Goal: Task Accomplishment & Management: Manage account settings

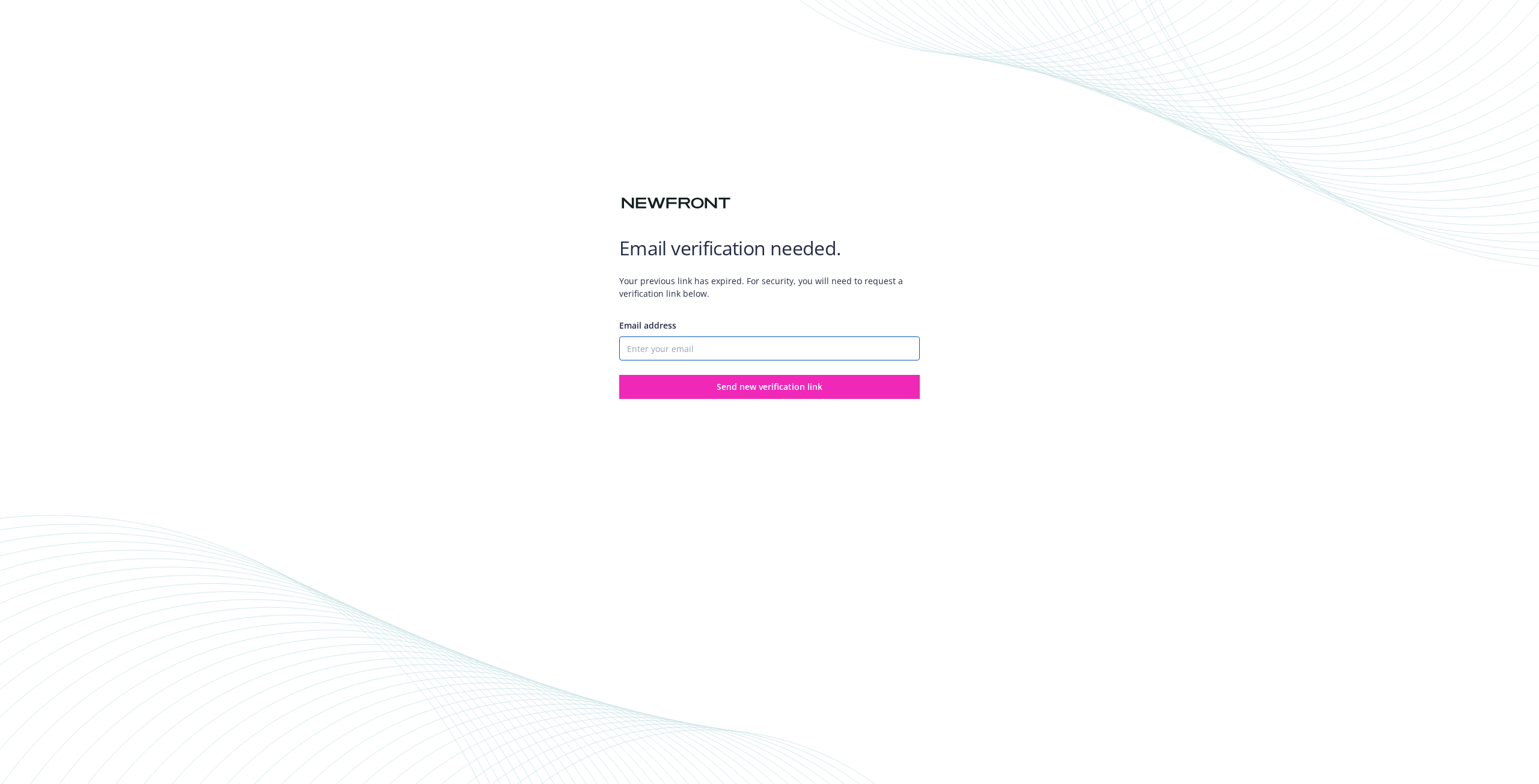
click at [700, 342] on input "Email address" at bounding box center [769, 349] width 301 height 24
type input "[EMAIL_ADDRESS][DOMAIN_NAME]"
click at [758, 389] on span "Send new verification link" at bounding box center [769, 386] width 106 height 11
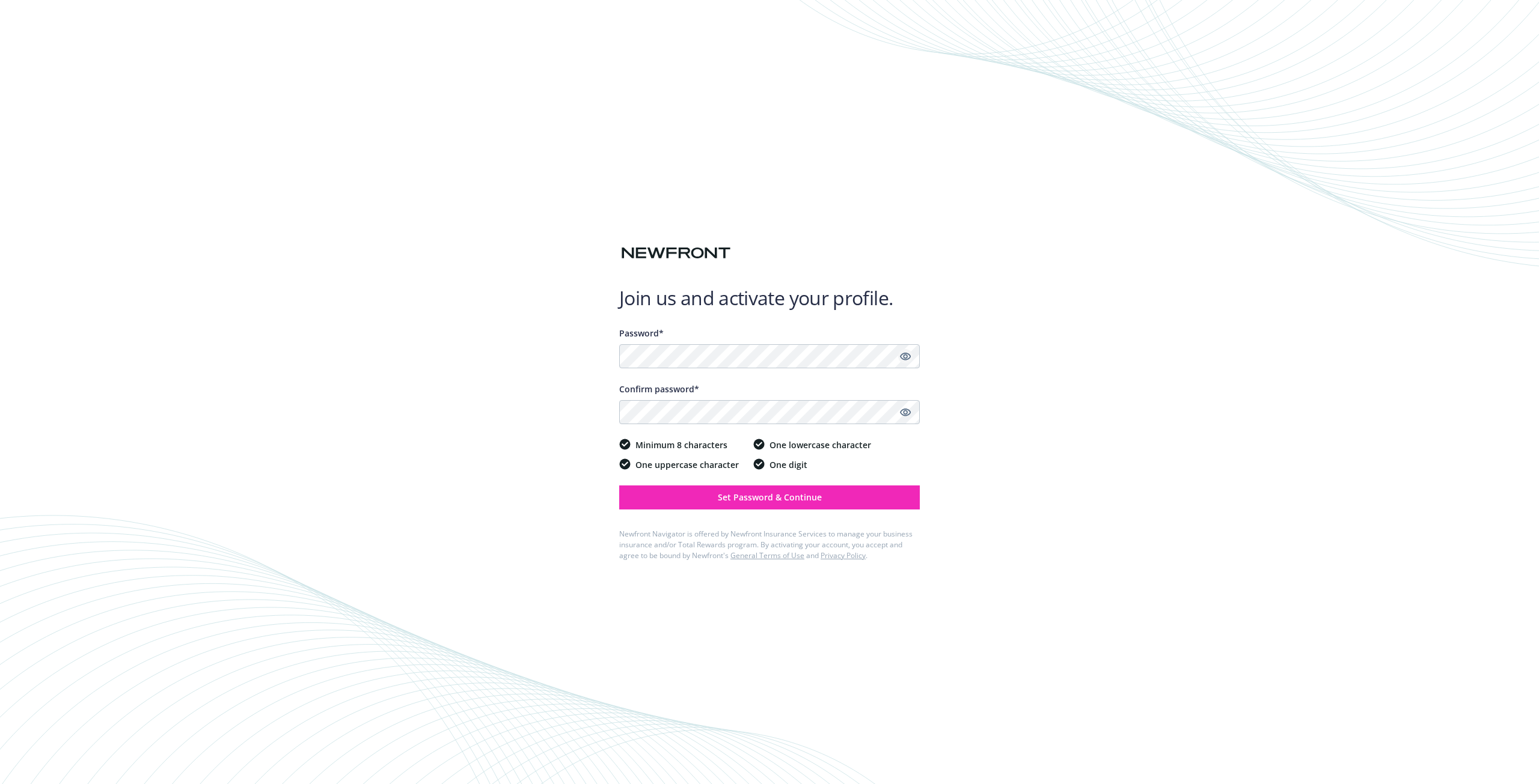
click at [904, 356] on icon "Show password" at bounding box center [905, 356] width 11 height 8
click at [905, 412] on icon "Show password" at bounding box center [905, 412] width 11 height 11
click at [818, 502] on span "Set Password & Continue" at bounding box center [770, 497] width 104 height 11
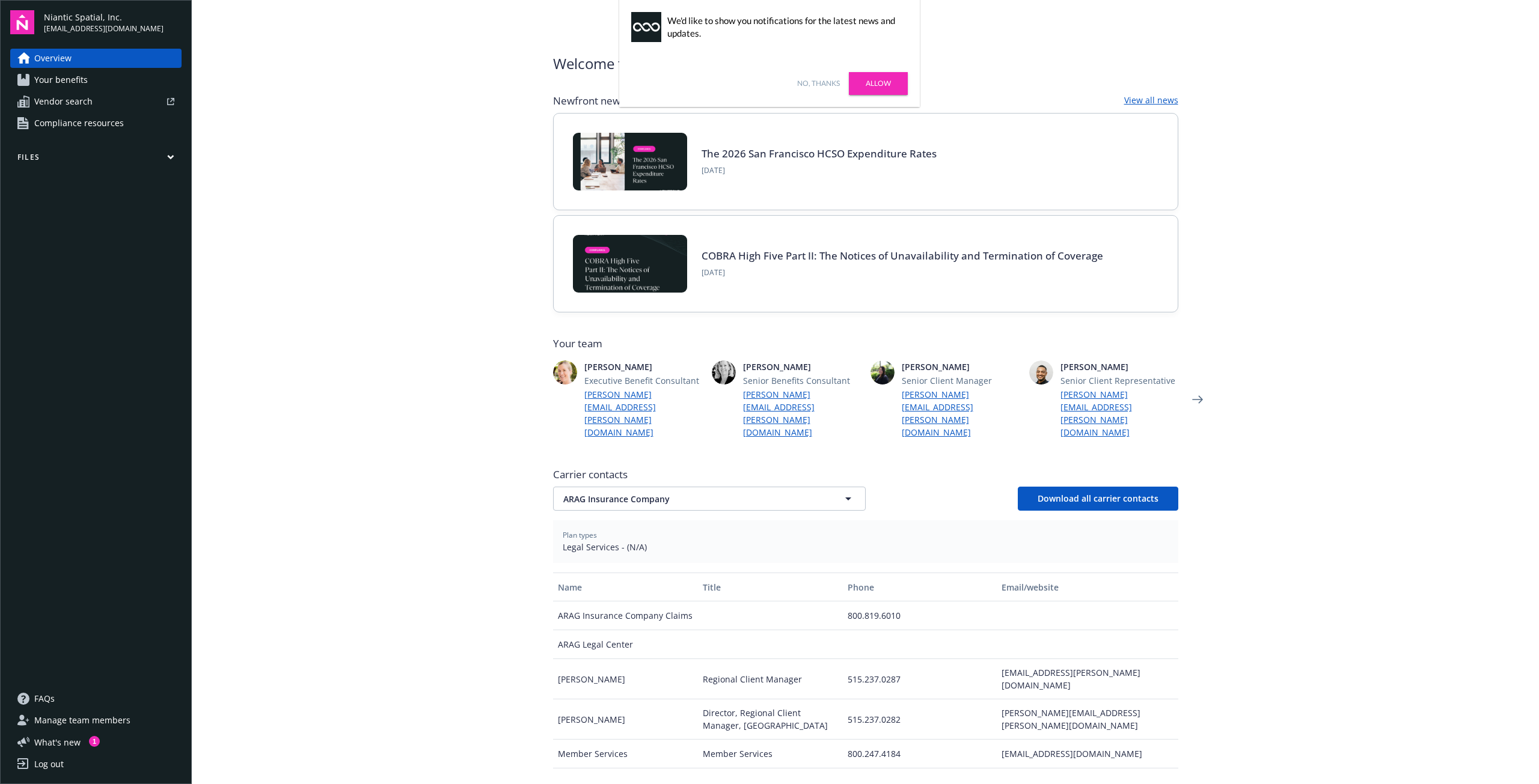
click at [28, 19] on img at bounding box center [22, 22] width 24 height 24
click at [84, 18] on span "Niantic Spatial, Inc." at bounding box center [103, 17] width 119 height 13
click at [826, 82] on link "No, thanks" at bounding box center [818, 83] width 42 height 11
click at [625, 493] on span "ARAG Insurance Company" at bounding box center [688, 499] width 250 height 13
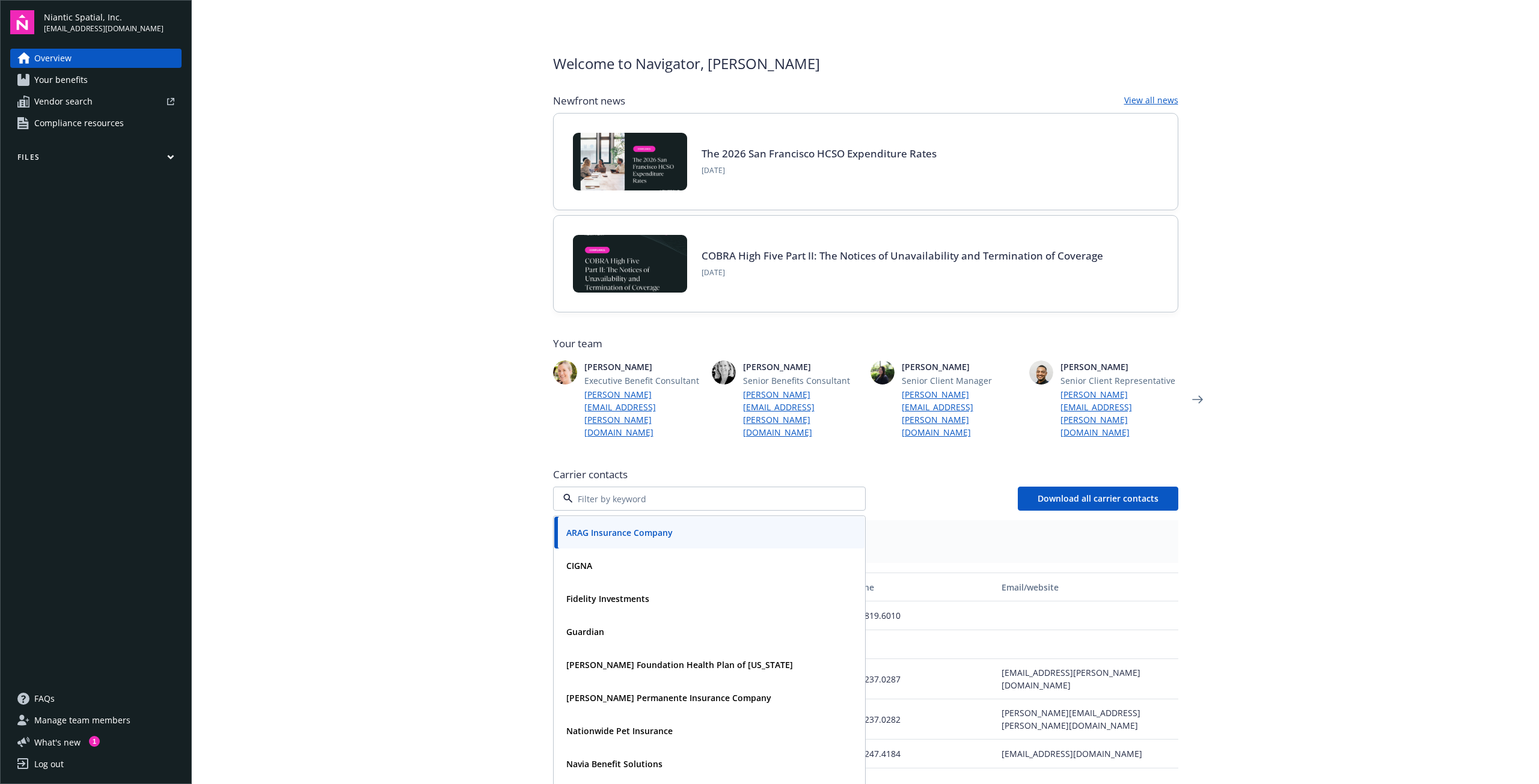
click at [469, 494] on main "Welcome to Navigator , John Newfront news View all news The 2026 San Francisco …" at bounding box center [865, 392] width 1348 height 784
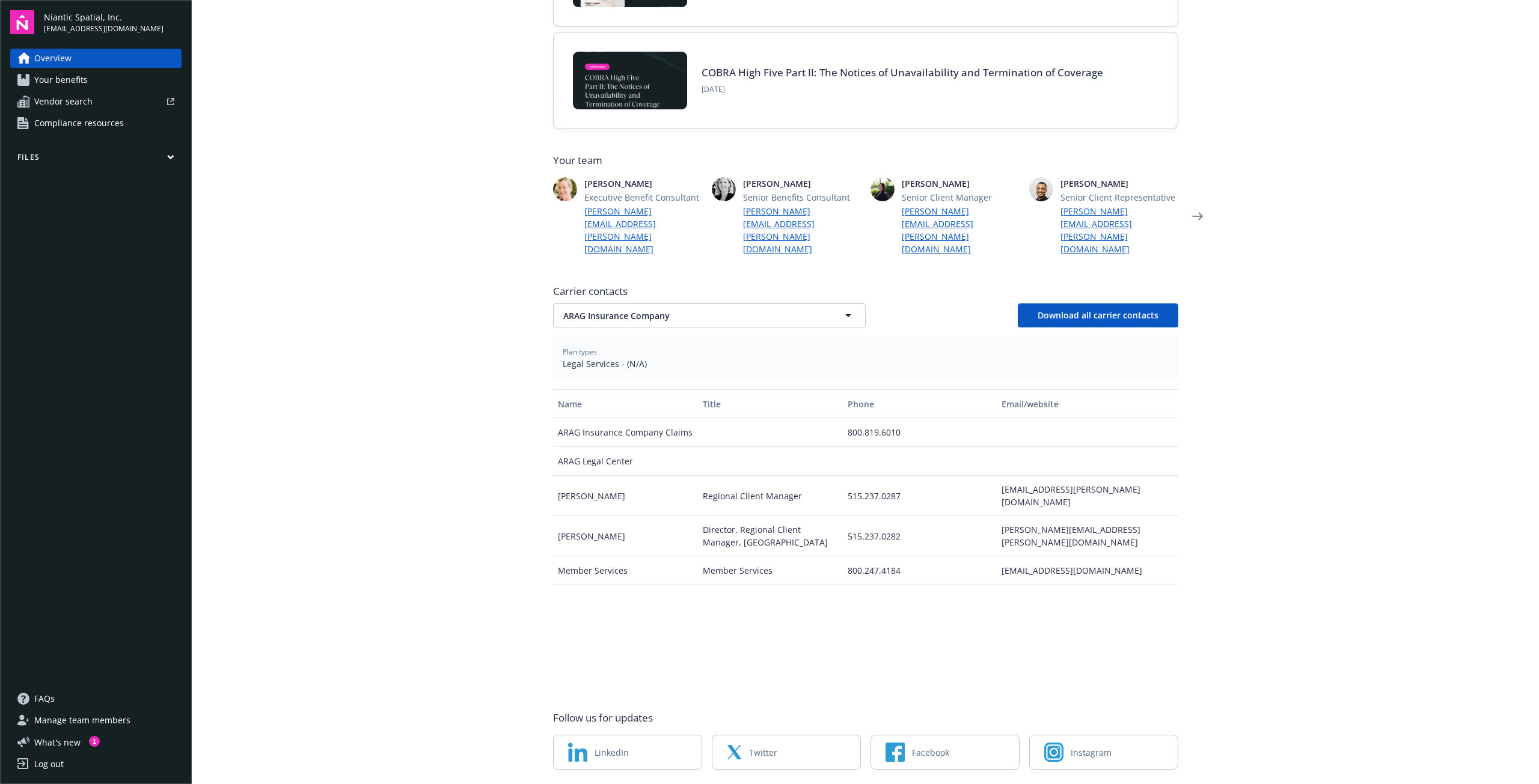
scroll to position [196, 0]
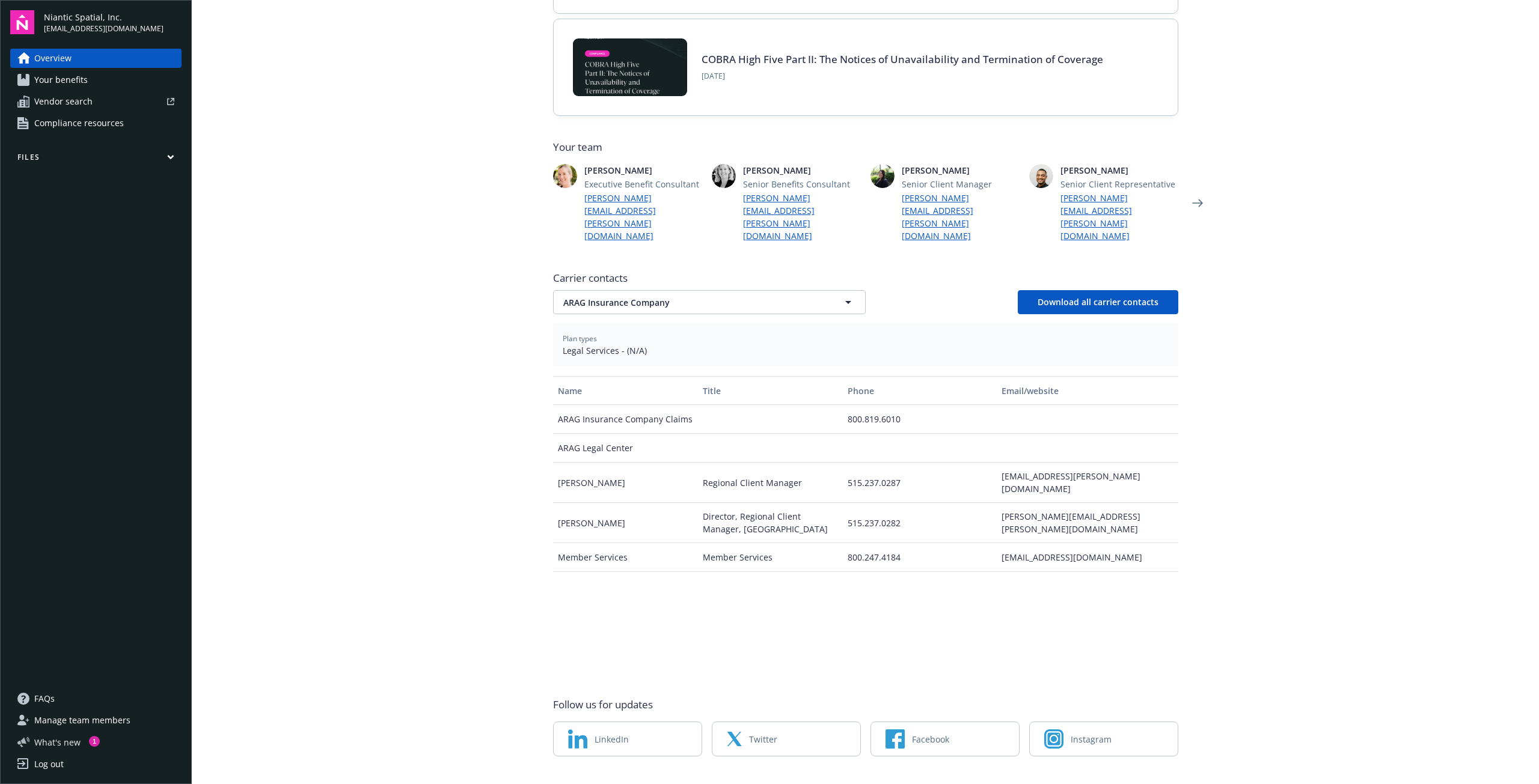
click at [59, 741] on span "What ' s new" at bounding box center [57, 743] width 47 height 13
click at [59, 715] on span "Manage team members" at bounding box center [82, 721] width 97 height 19
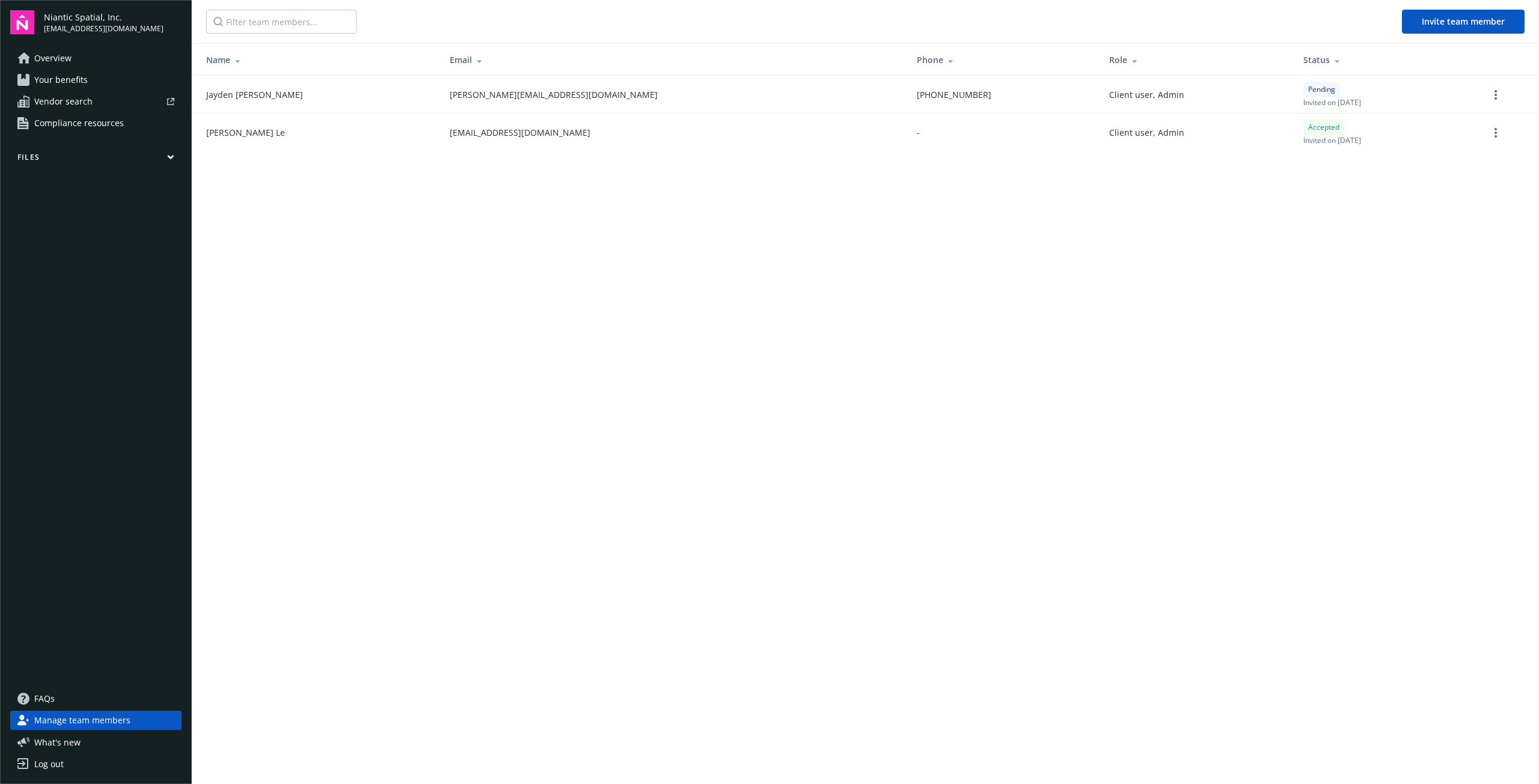
click at [72, 51] on link "Overview" at bounding box center [96, 58] width 171 height 19
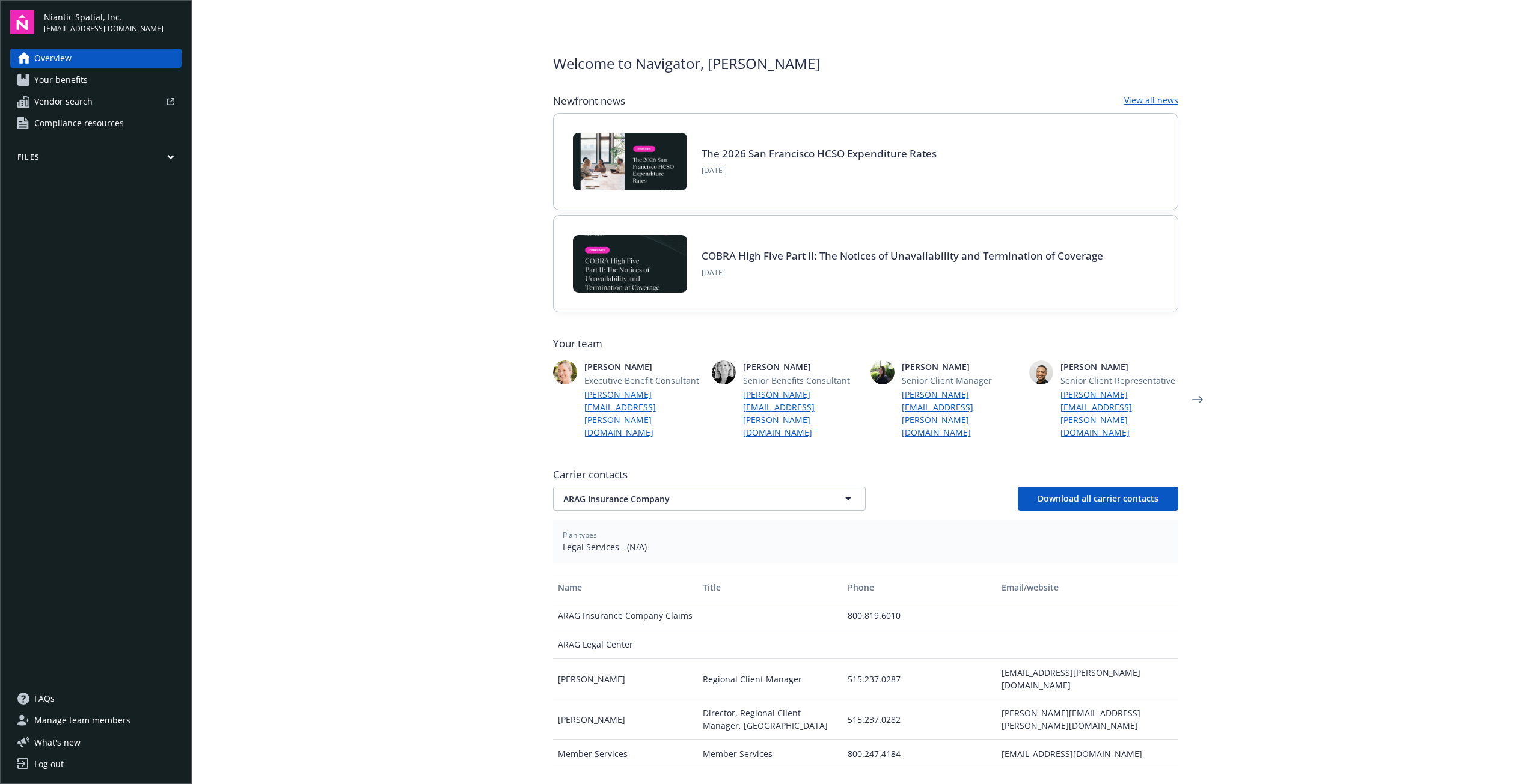
click at [67, 74] on span "Your benefits" at bounding box center [60, 80] width 53 height 19
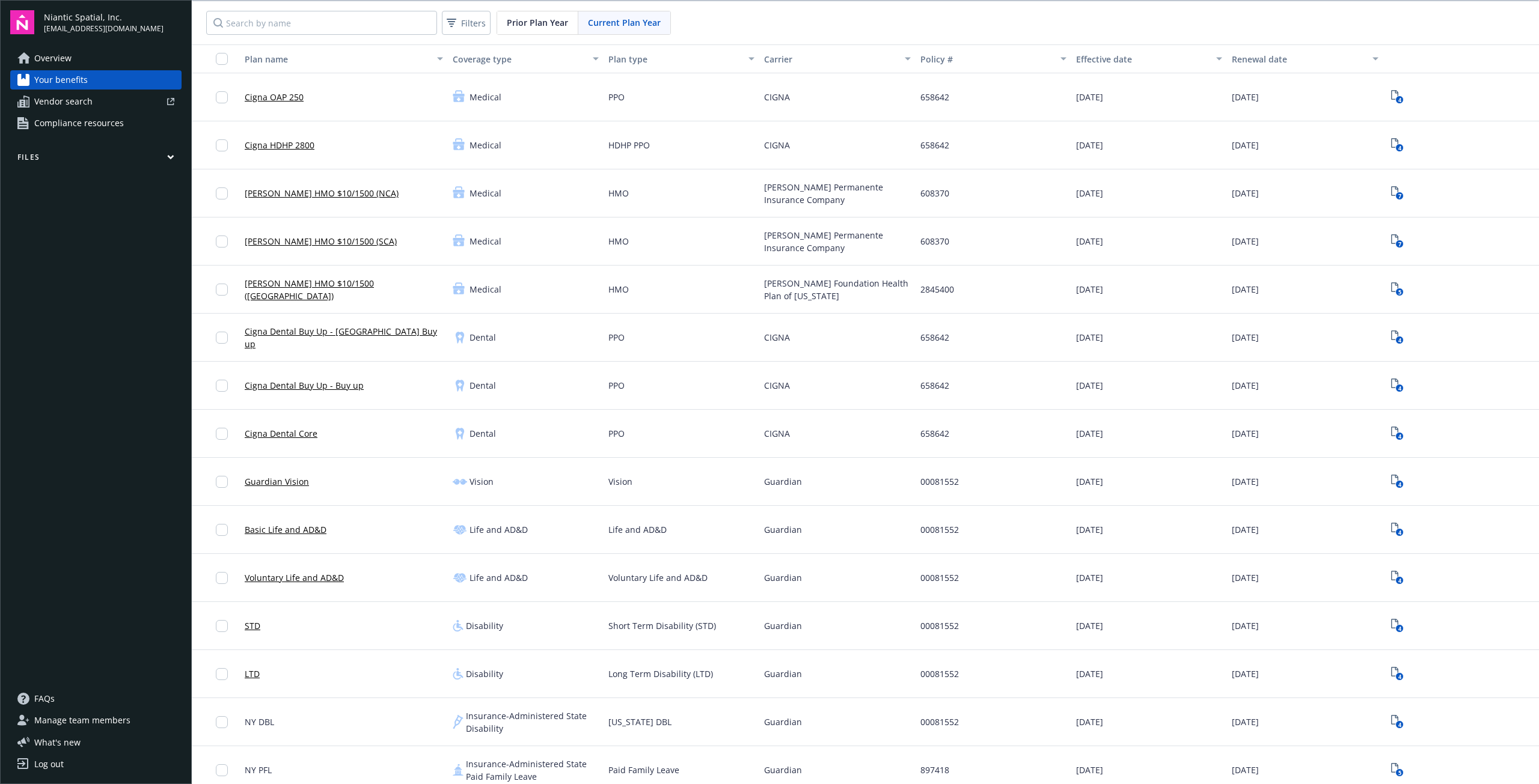
click at [59, 104] on span "Vendor search" at bounding box center [63, 102] width 58 height 19
click at [74, 59] on link "Overview" at bounding box center [96, 58] width 171 height 19
